Goal: Transaction & Acquisition: Purchase product/service

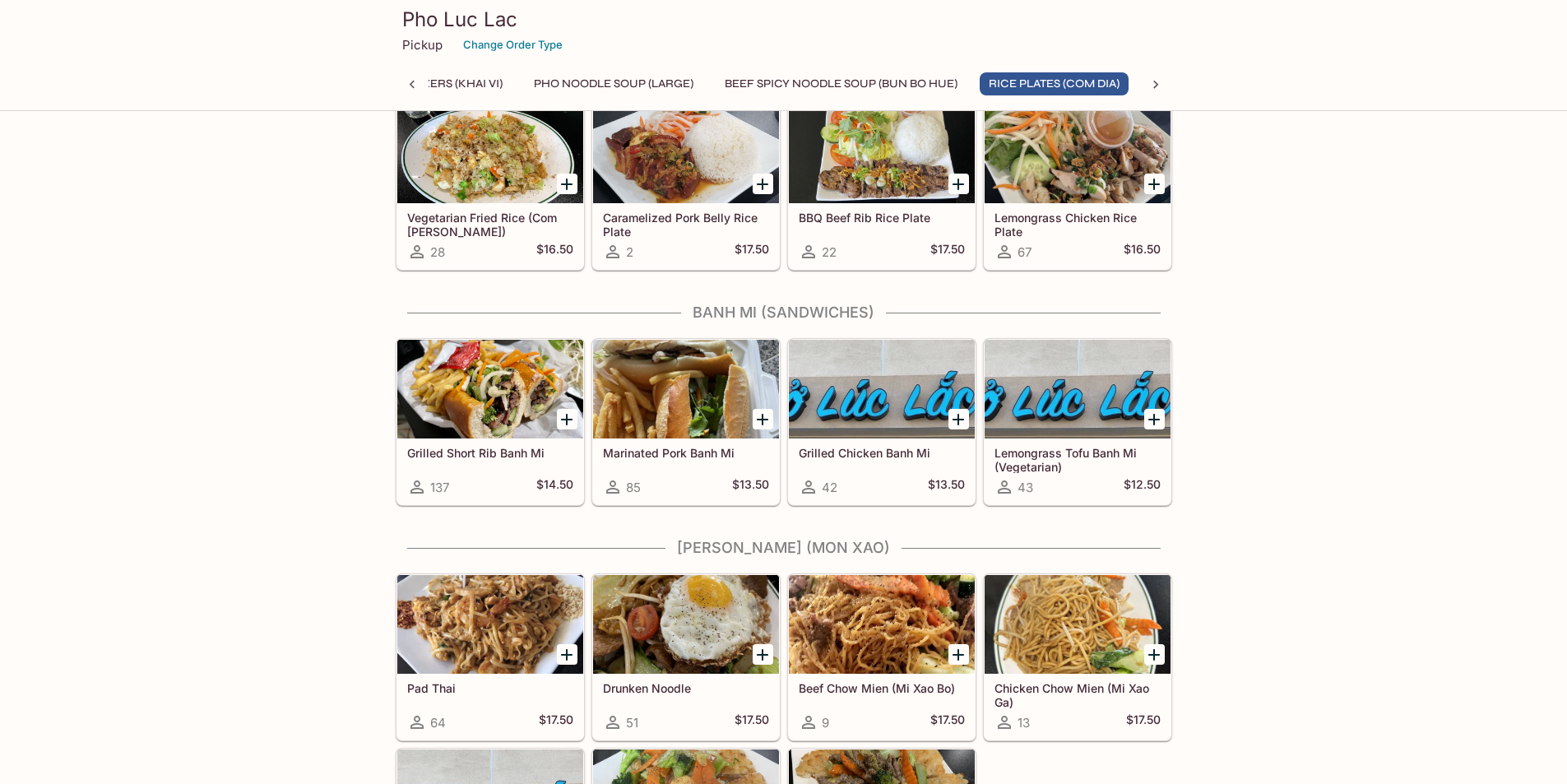
scroll to position [1480, 0]
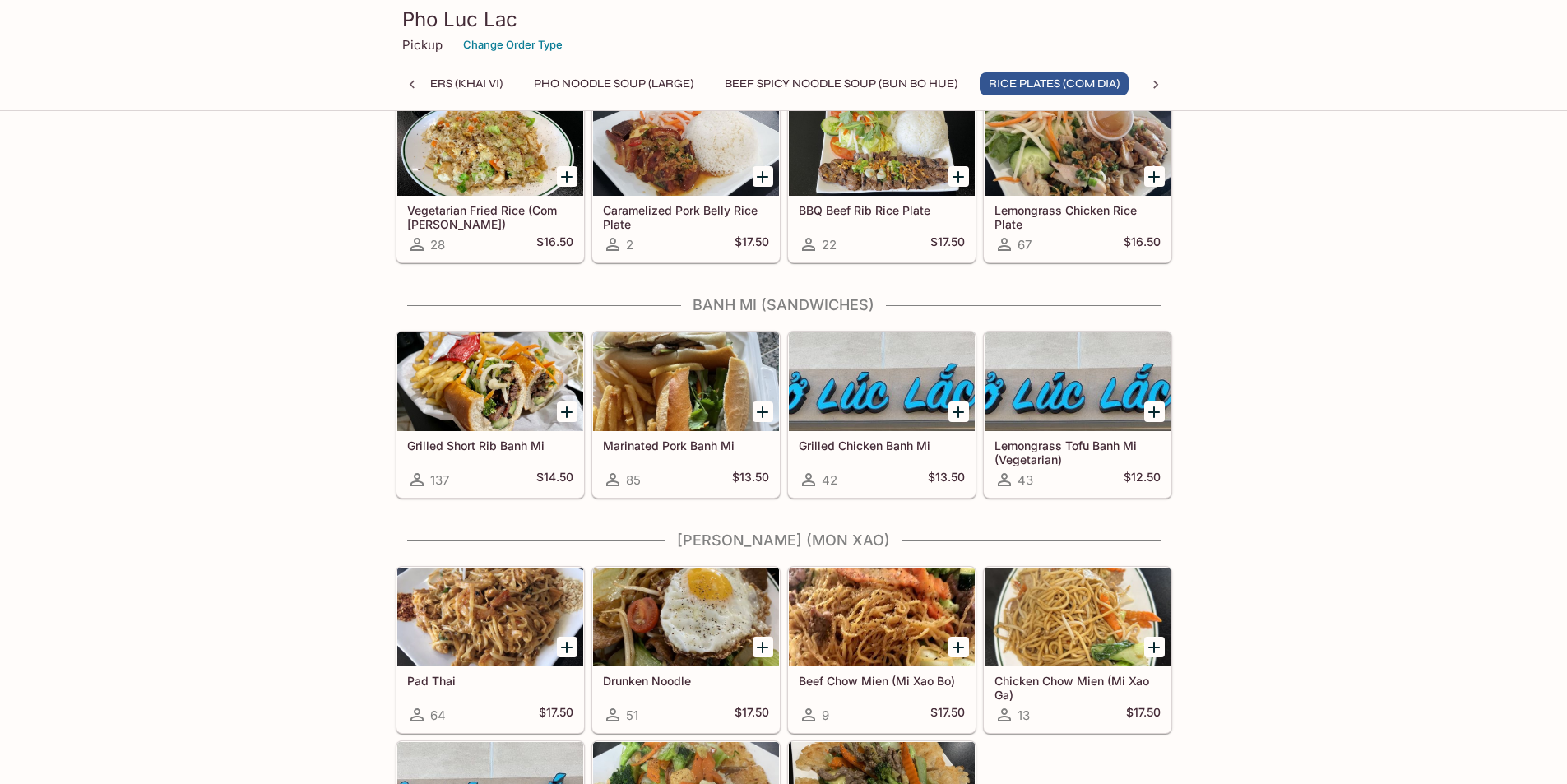
click at [482, 376] on div at bounding box center [490, 381] width 186 height 99
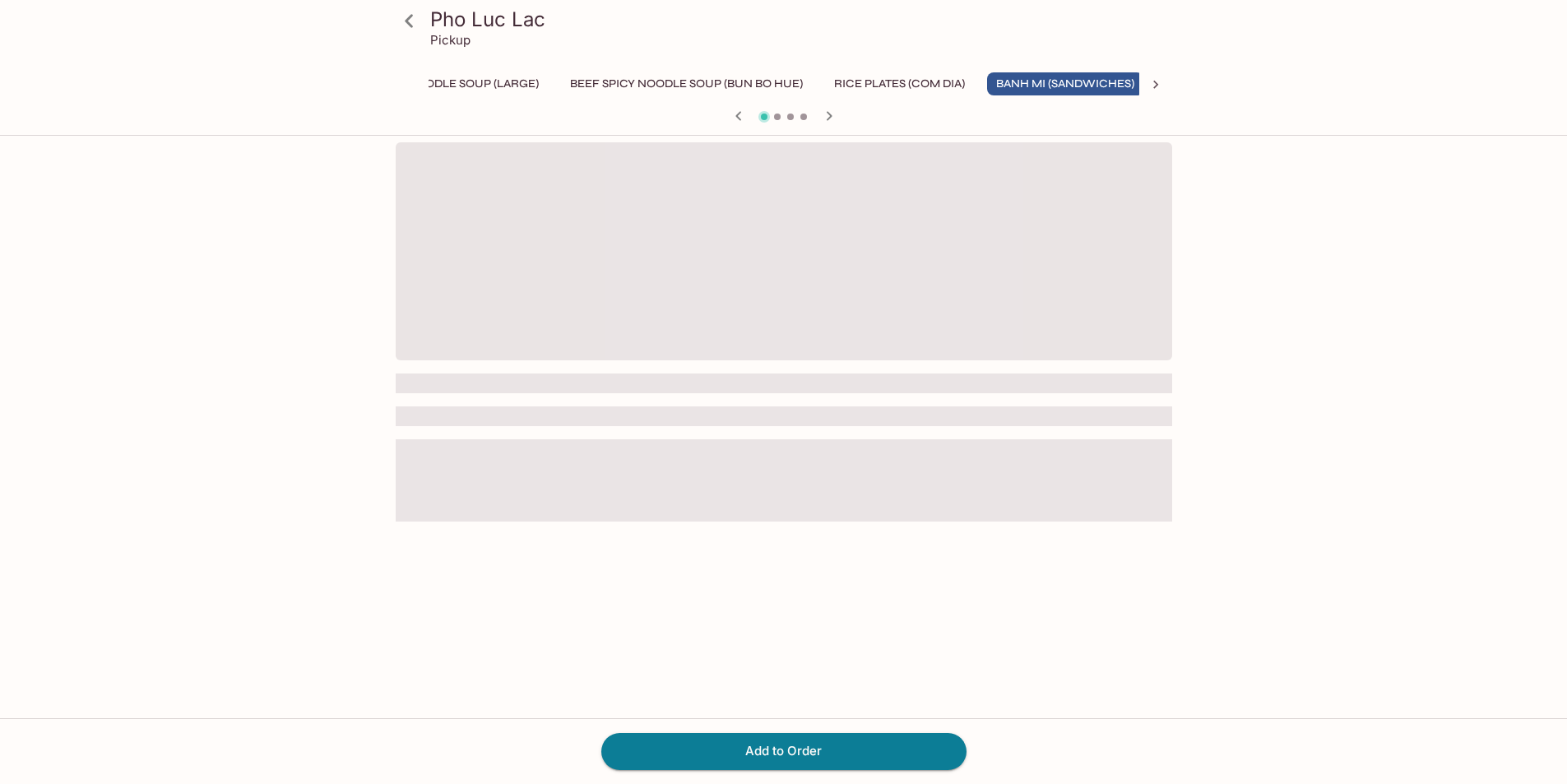
scroll to position [0, 232]
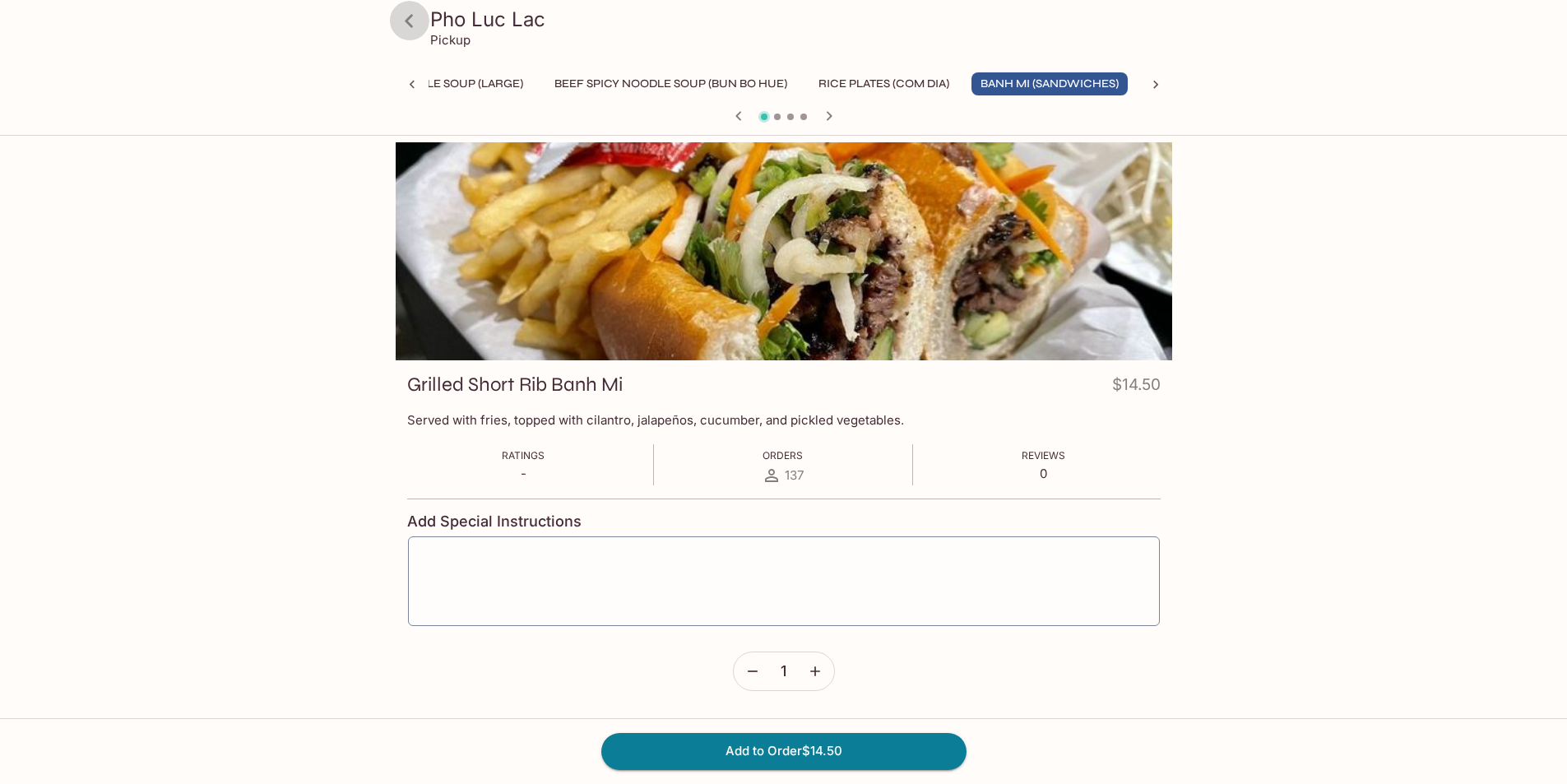
click at [405, 21] on icon at bounding box center [410, 21] width 29 height 29
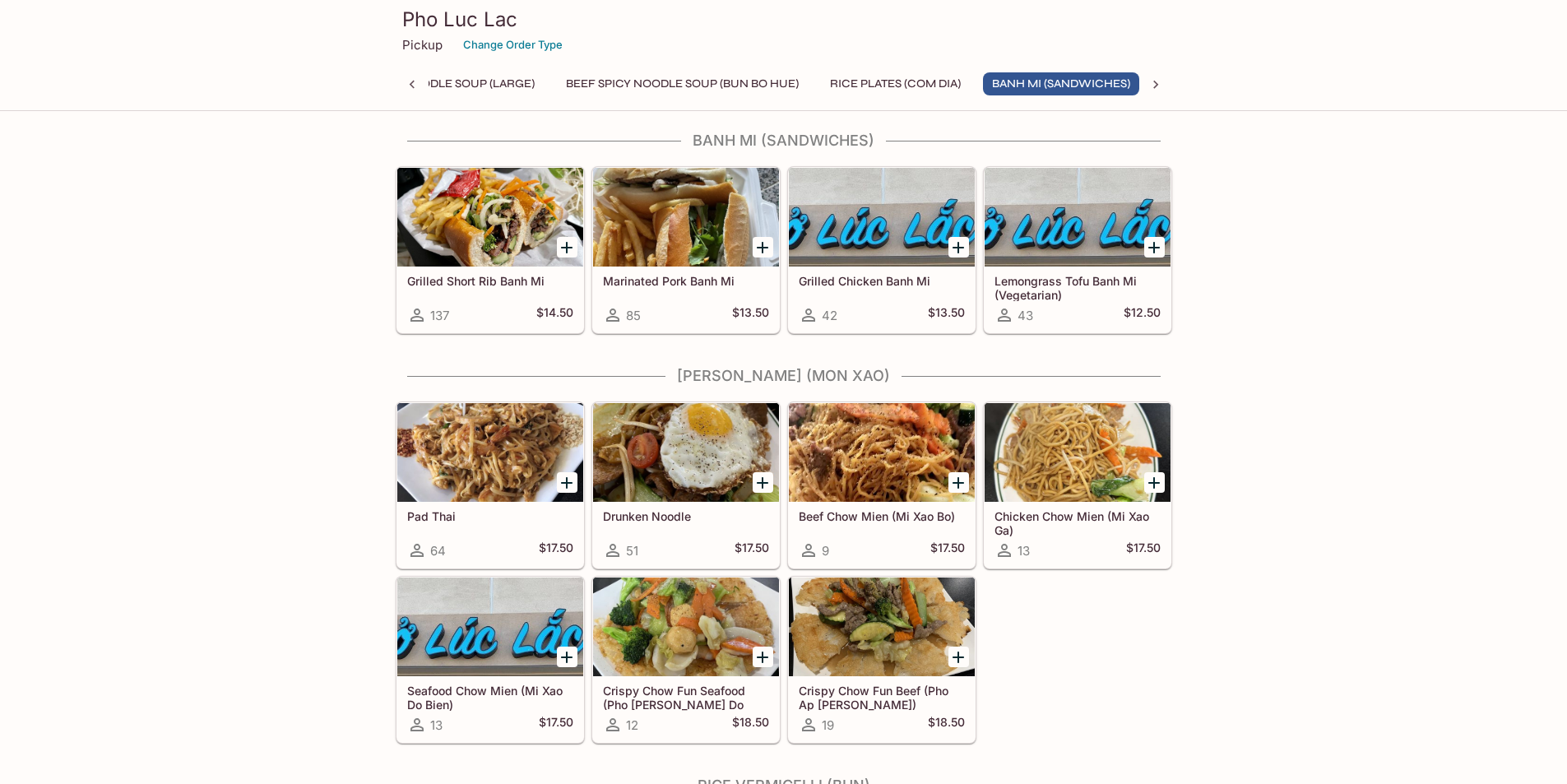
scroll to position [0, 232]
click at [695, 231] on div at bounding box center [686, 217] width 186 height 99
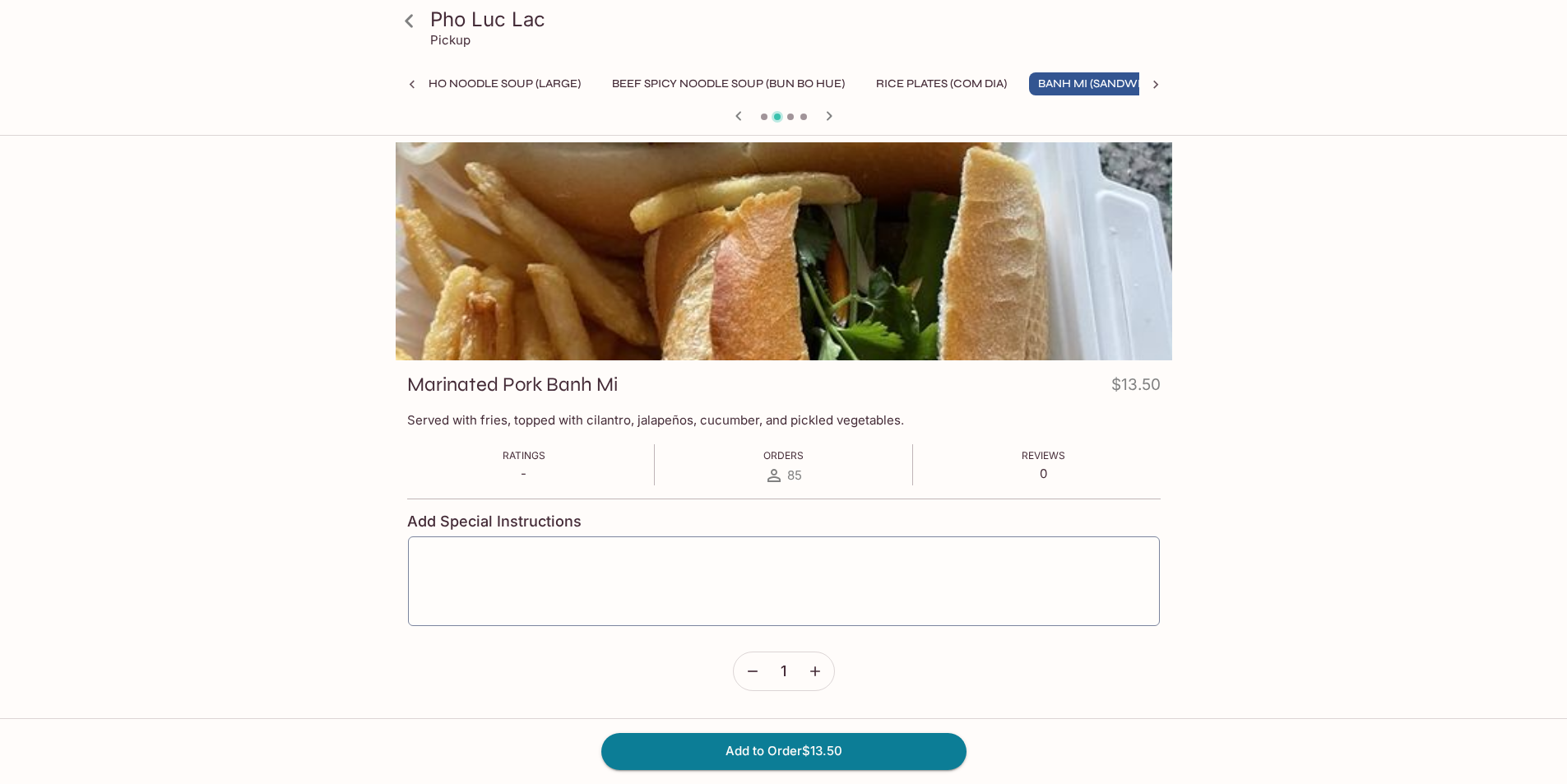
scroll to position [0, 232]
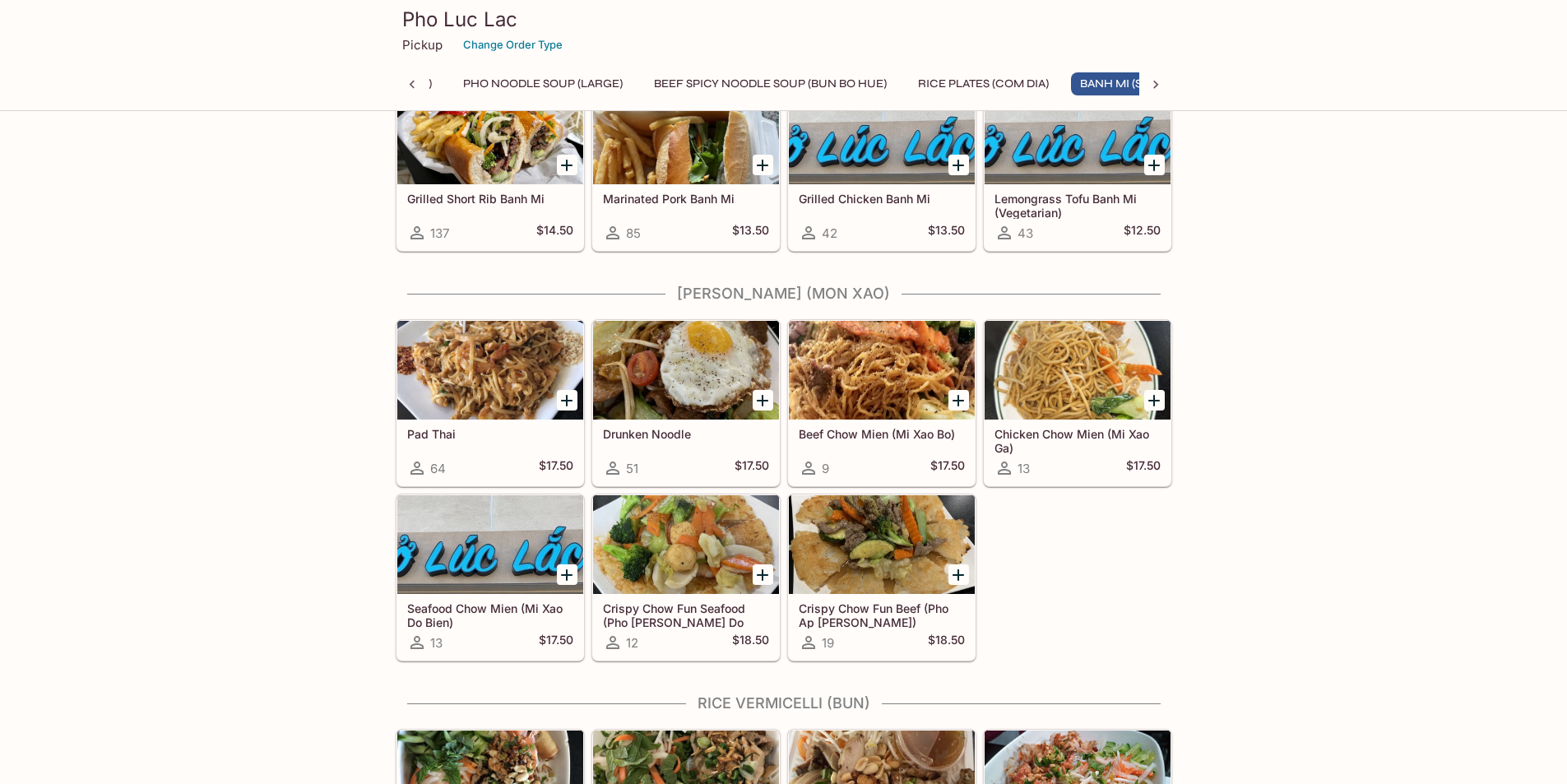
scroll to position [0, 232]
